Goal: Task Accomplishment & Management: Use online tool/utility

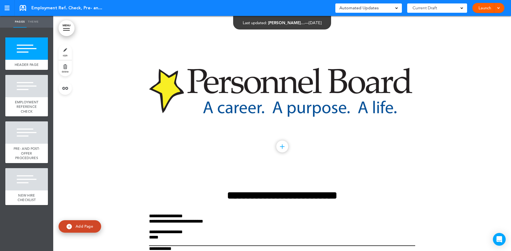
click at [499, 7] on span at bounding box center [497, 7] width 3 height 3
click at [477, 21] on li "Launch" at bounding box center [480, 20] width 47 height 12
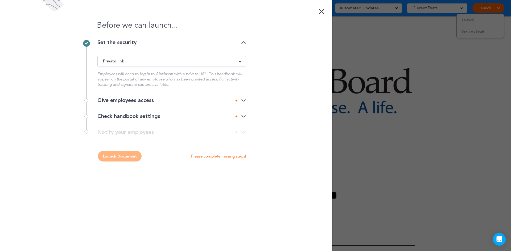
click at [246, 99] on img at bounding box center [243, 100] width 5 height 3
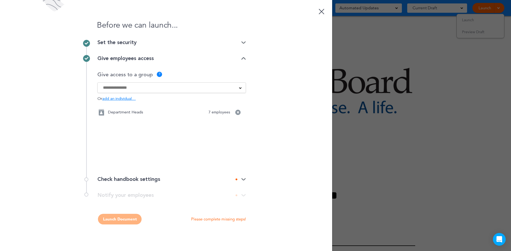
click at [246, 178] on div "Before we can launch... Set the security Private link Public link Private link …" at bounding box center [166, 125] width 332 height 251
click at [243, 178] on img at bounding box center [243, 179] width 5 height 3
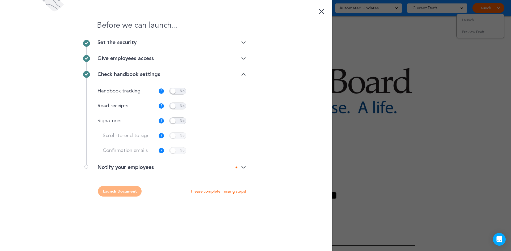
click at [243, 166] on img at bounding box center [243, 167] width 5 height 3
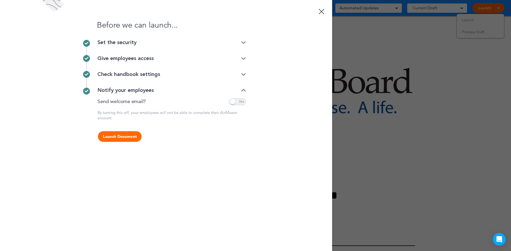
click at [126, 137] on button "Launch Document" at bounding box center [120, 136] width 44 height 11
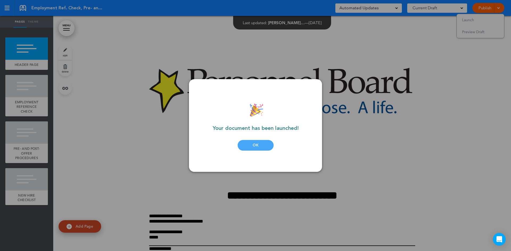
click at [264, 144] on div "OK" at bounding box center [256, 145] width 36 height 11
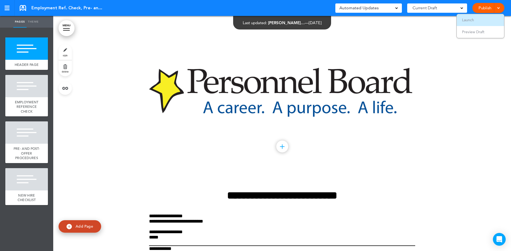
click at [470, 17] on li "Launch" at bounding box center [480, 20] width 47 height 12
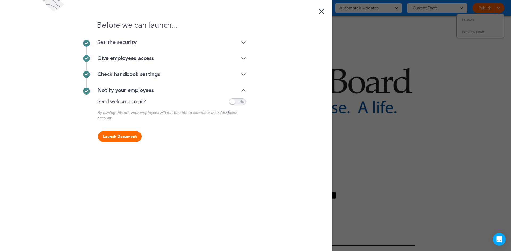
click at [132, 137] on button "Launch Document" at bounding box center [120, 136] width 44 height 11
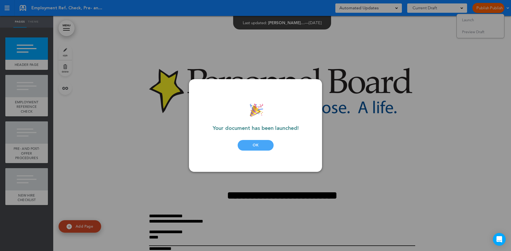
click at [266, 146] on div "OK" at bounding box center [256, 145] width 36 height 11
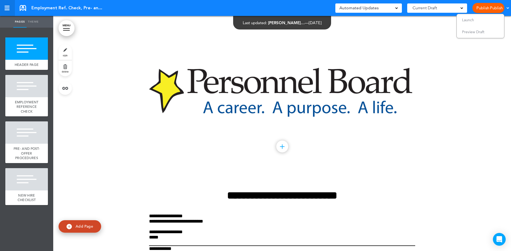
click at [8, 10] on div at bounding box center [7, 10] width 5 height 1
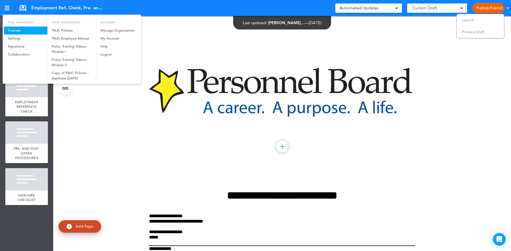
click at [15, 32] on link "Preview" at bounding box center [25, 31] width 43 height 8
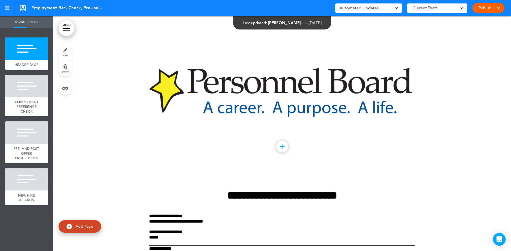
click at [98, 10] on span "Employment Ref. Check, Pre- and Post-Offer Procedures & New Hire Checklist" at bounding box center [67, 8] width 72 height 6
click at [103, 9] on span "Employment Ref. Check, Pre- and Post-Offer Procedures & New Hire Checklist" at bounding box center [67, 8] width 72 height 6
